Goal: Task Accomplishment & Management: Manage account settings

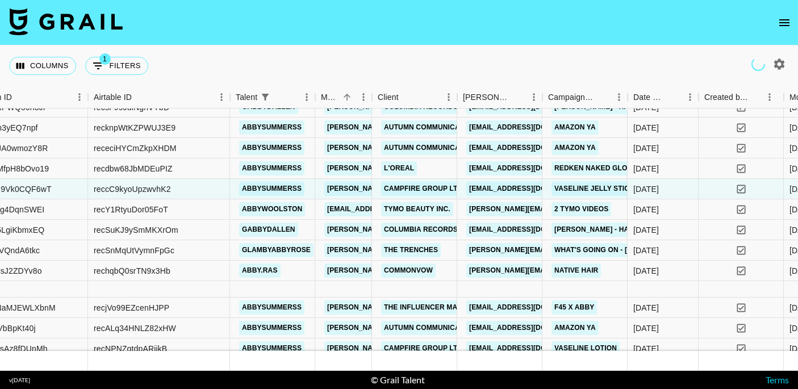
scroll to position [63, 148]
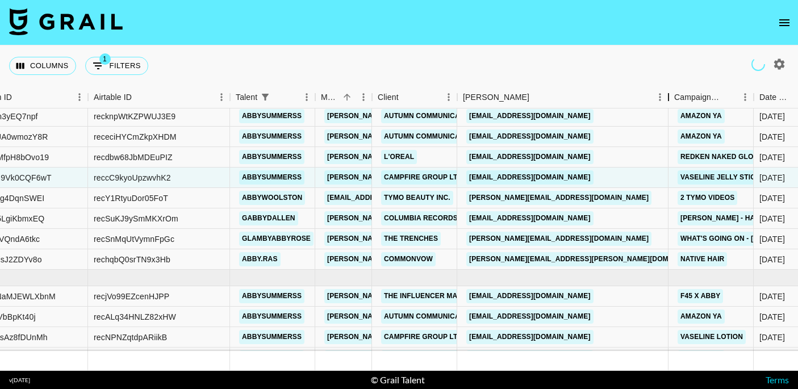
drag, startPoint x: 543, startPoint y: 101, endPoint x: 668, endPoint y: 108, distance: 125.2
click at [668, 108] on div "Month Due Grail Platform ID Airtable ID Talent Manager Client Booker Campaign (…" at bounding box center [399, 97] width 798 height 22
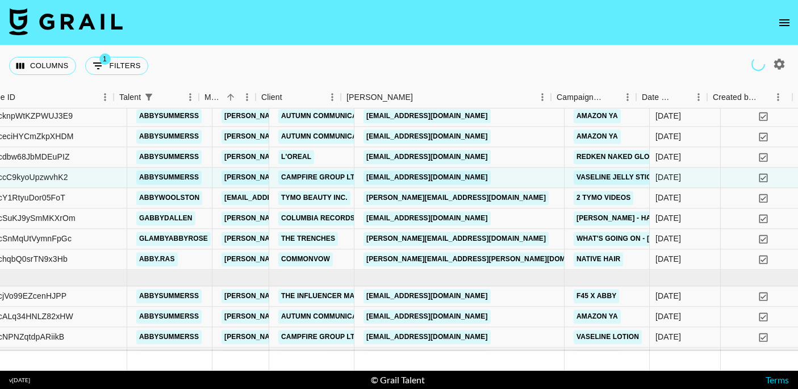
scroll to position [63, 266]
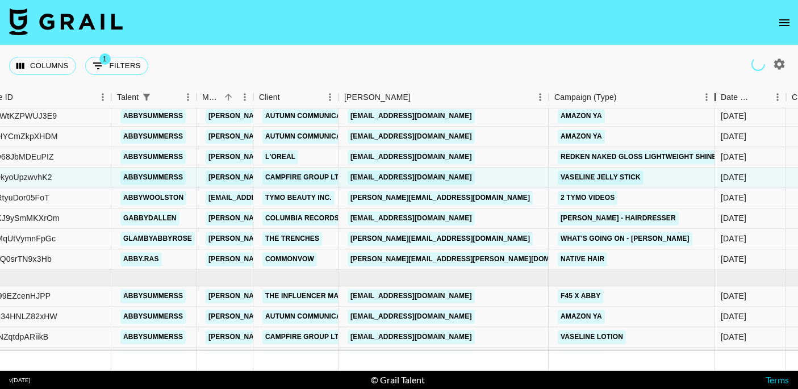
drag, startPoint x: 635, startPoint y: 95, endPoint x: 715, endPoint y: 96, distance: 80.1
click at [715, 96] on div "Campaign (Type)" at bounding box center [715, 97] width 14 height 22
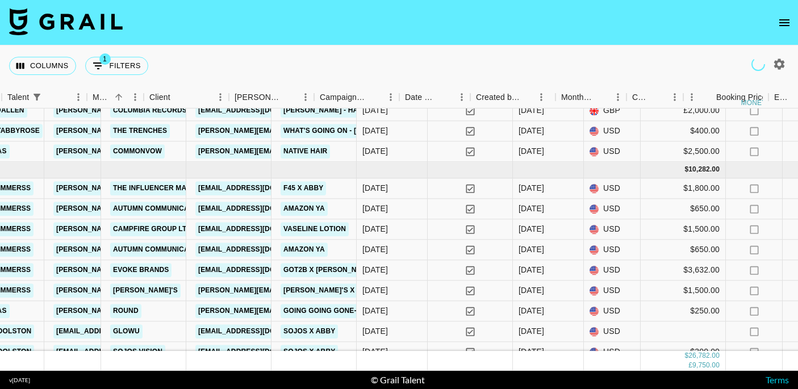
scroll to position [171, 368]
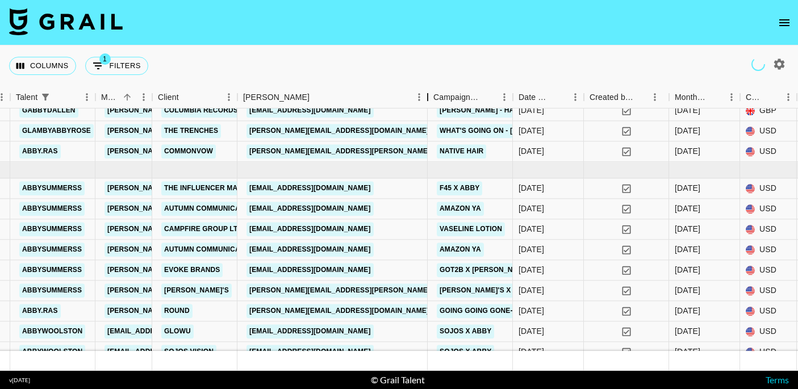
drag, startPoint x: 323, startPoint y: 97, endPoint x: 428, endPoint y: 107, distance: 105.6
click at [428, 107] on div "Booker" at bounding box center [428, 97] width 14 height 22
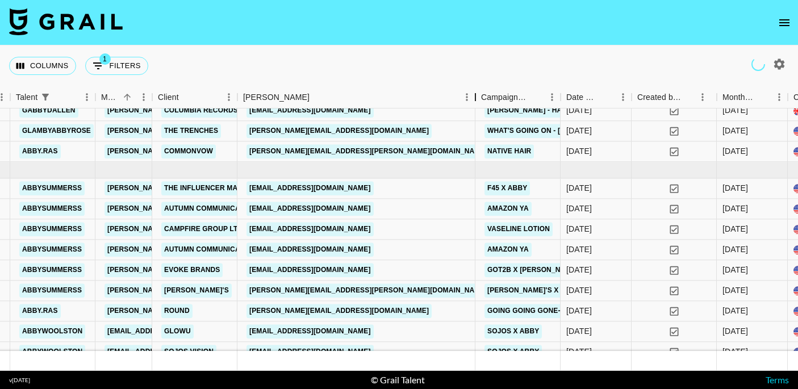
drag, startPoint x: 428, startPoint y: 102, endPoint x: 489, endPoint y: 105, distance: 60.3
click at [482, 105] on div "Booker" at bounding box center [476, 97] width 14 height 22
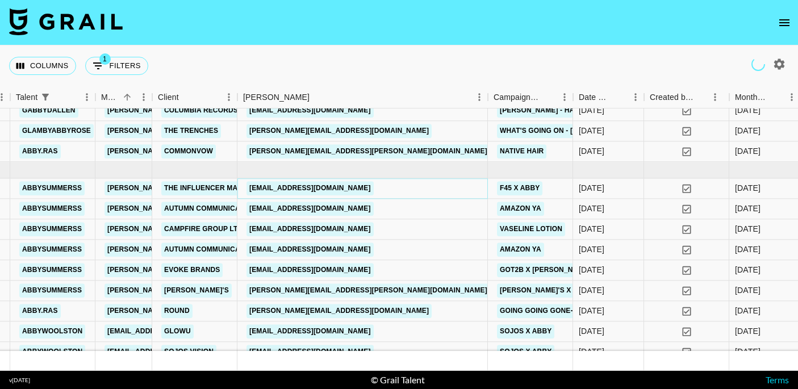
click at [358, 188] on link "[EMAIL_ADDRESS][DOMAIN_NAME]" at bounding box center [310, 188] width 127 height 14
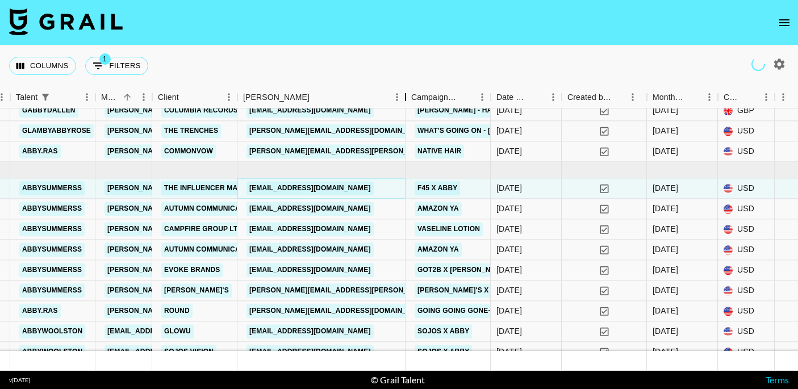
drag, startPoint x: 327, startPoint y: 93, endPoint x: 412, endPoint y: 103, distance: 85.2
click at [412, 103] on div "Booker" at bounding box center [406, 97] width 14 height 22
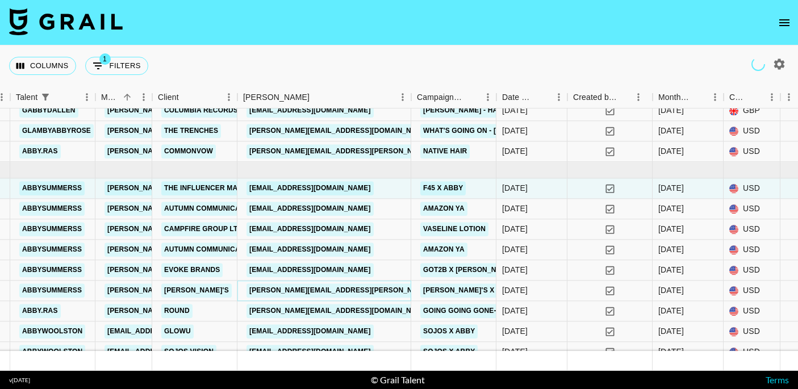
click at [338, 291] on link "lisa.striffolino@lulus.com" at bounding box center [369, 290] width 244 height 14
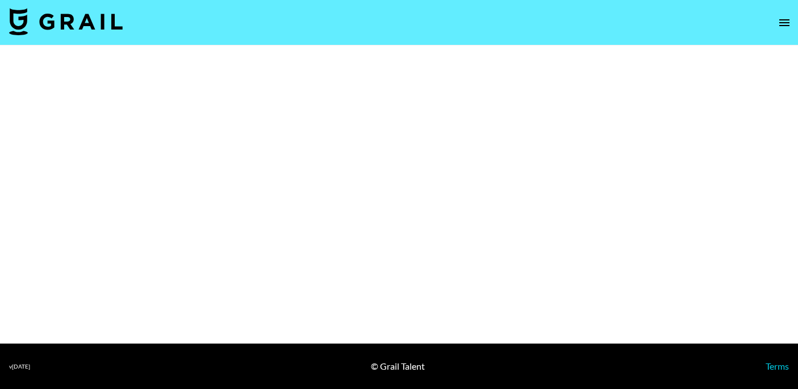
select select "Brand"
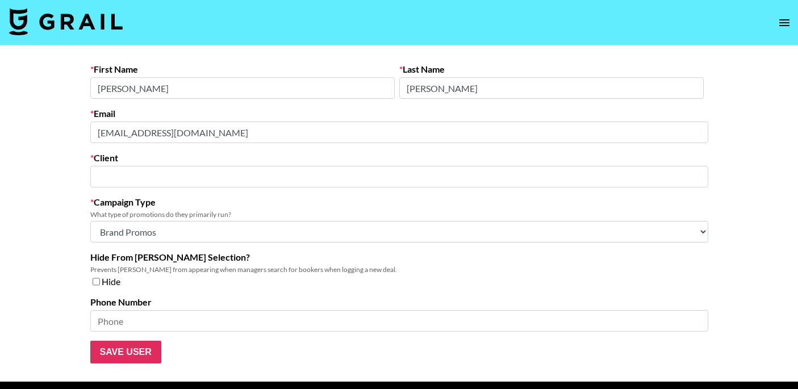
type input "The Influencer Marketing Factory"
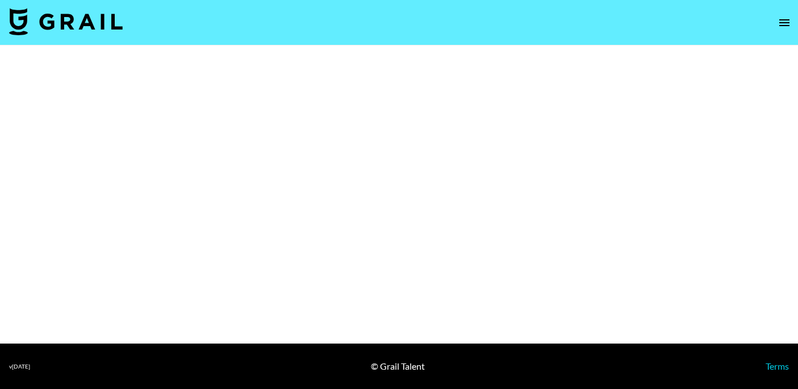
select select "Brand"
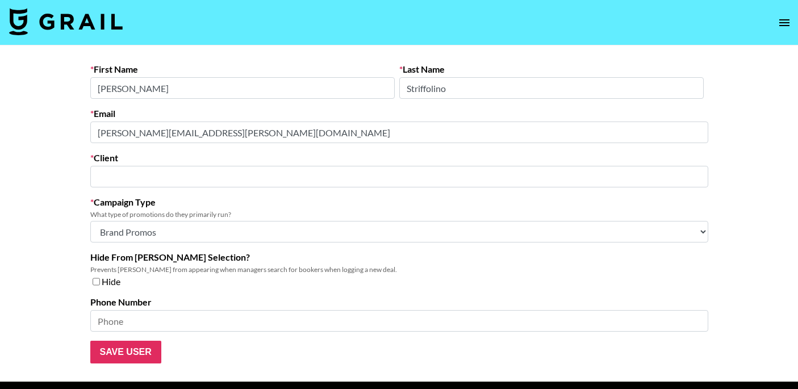
type input "[PERSON_NAME]'s"
click at [56, 130] on main "First Name [PERSON_NAME] Last Name [PERSON_NAME] Email [PERSON_NAME][EMAIL_ADDR…" at bounding box center [399, 213] width 798 height 336
